Goal: Task Accomplishment & Management: Complete application form

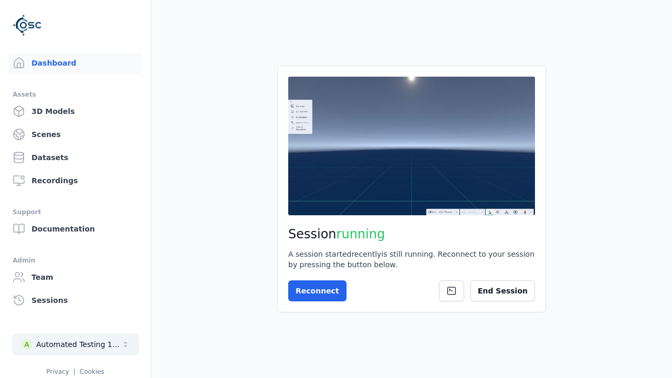
click at [76, 344] on div "Automated Testing 1 - Playwright" at bounding box center [78, 344] width 85 height 10
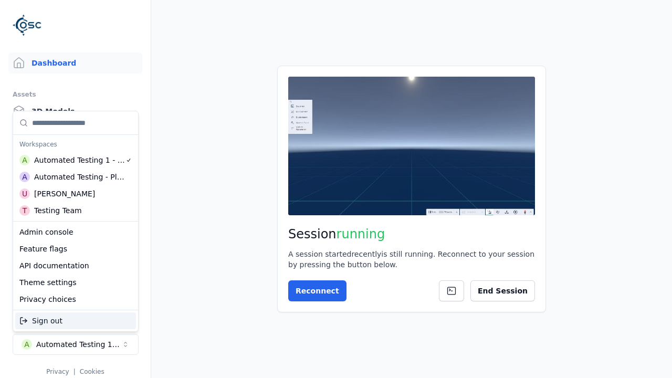
click at [76, 232] on div "Admin console" at bounding box center [75, 232] width 121 height 17
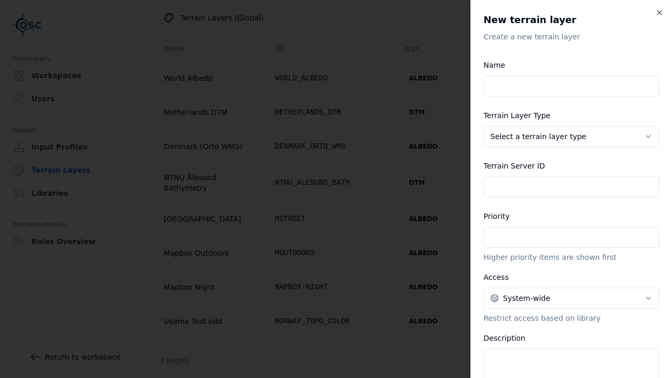
click at [571, 86] on input "Name" at bounding box center [571, 86] width 176 height 21
type input "**********"
